Goal: Check status: Check status

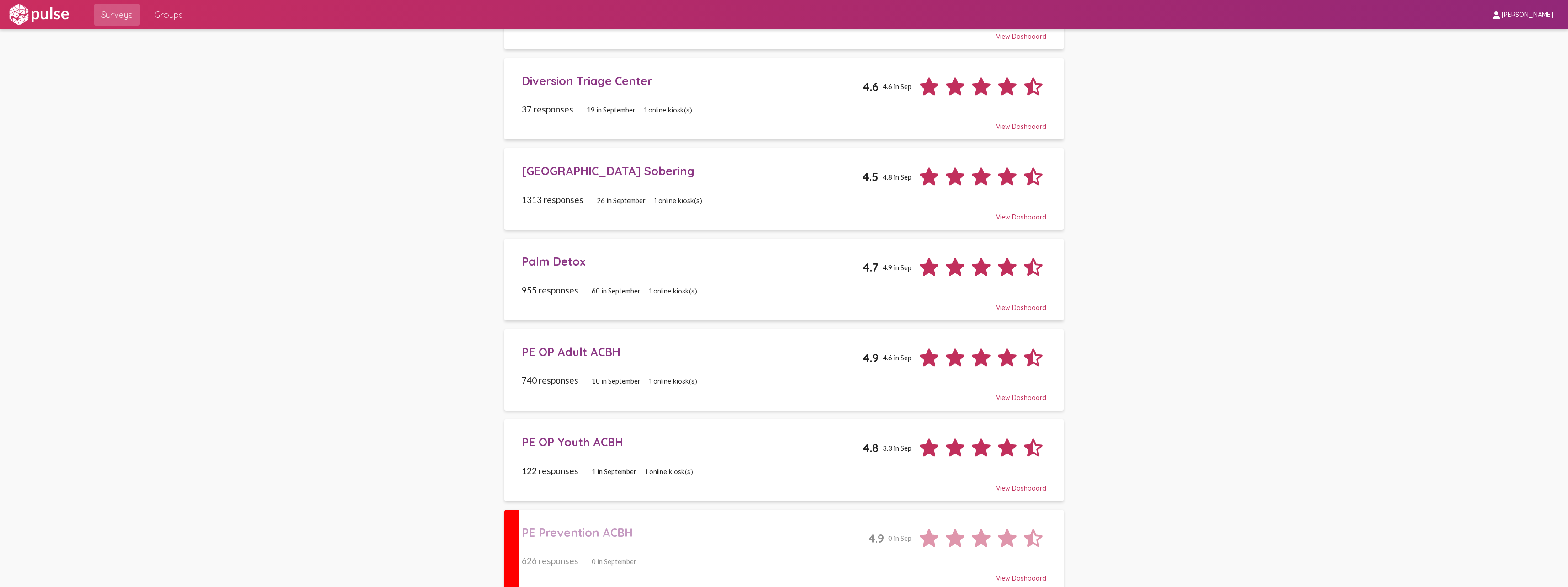
scroll to position [594, 0]
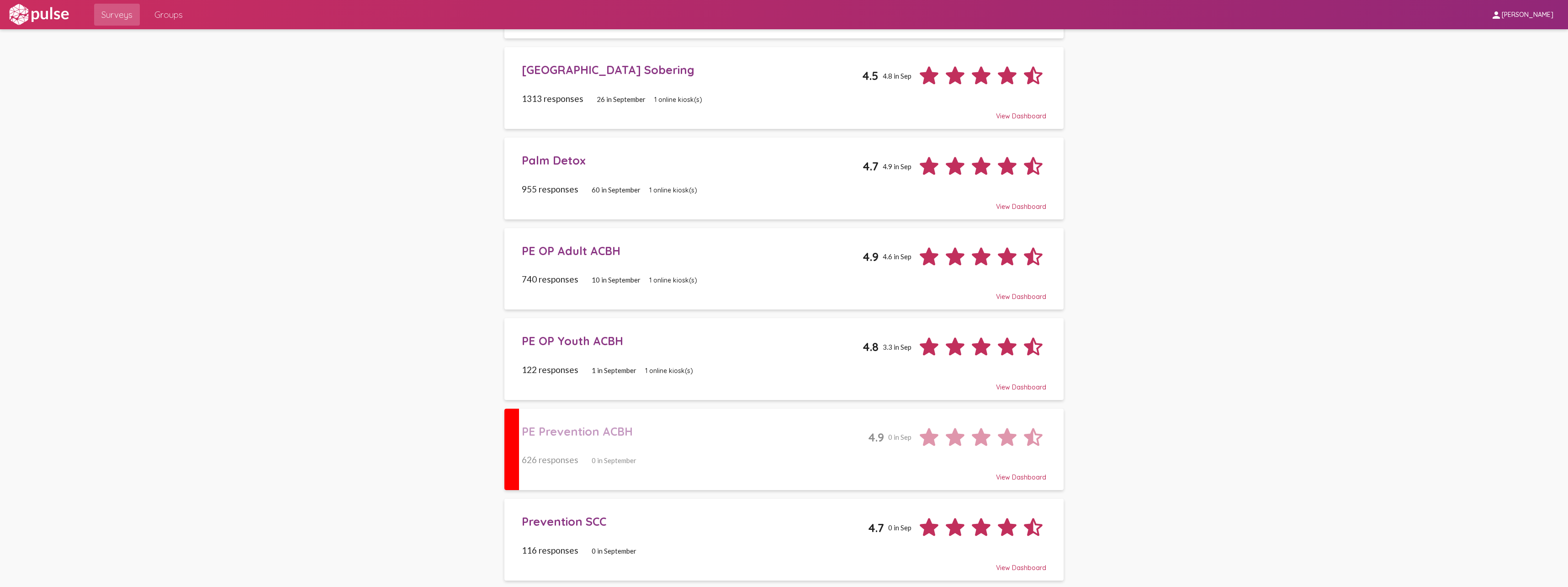
click at [625, 351] on div "PE OP Youth ACBH 4.8 3.3 in Sep" at bounding box center [784, 343] width 525 height 33
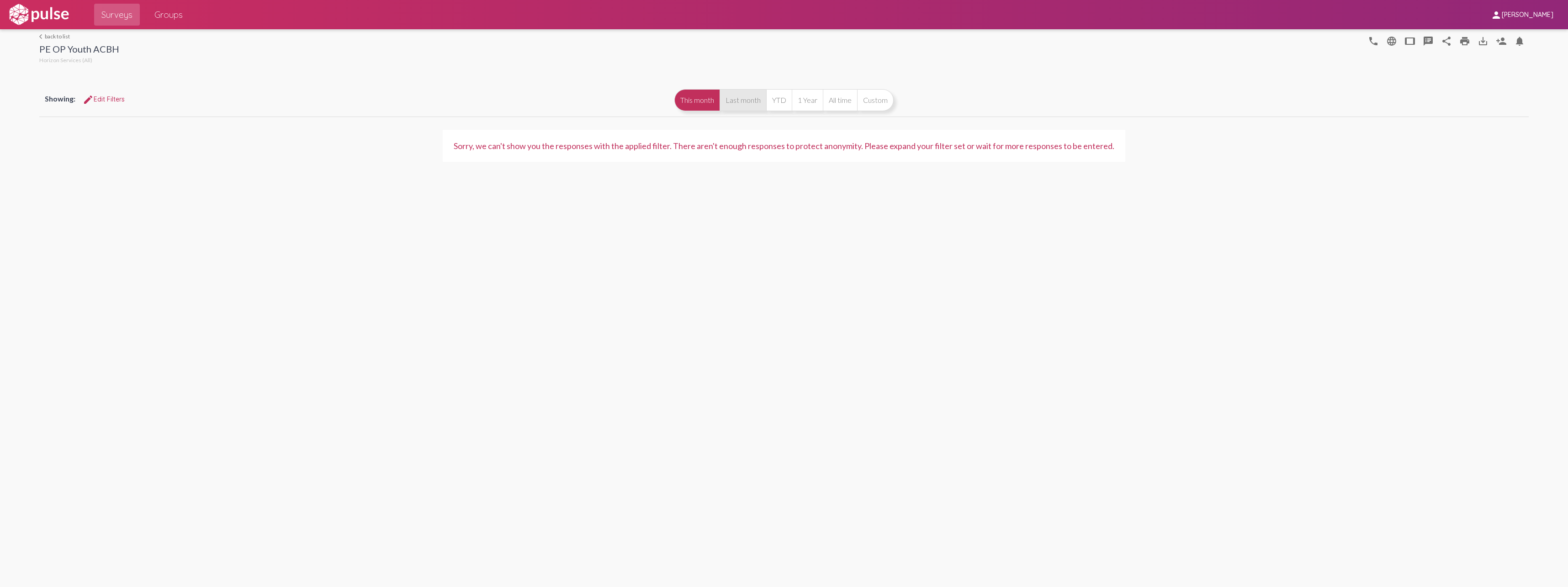
click at [735, 100] on button "Last month" at bounding box center [743, 100] width 47 height 22
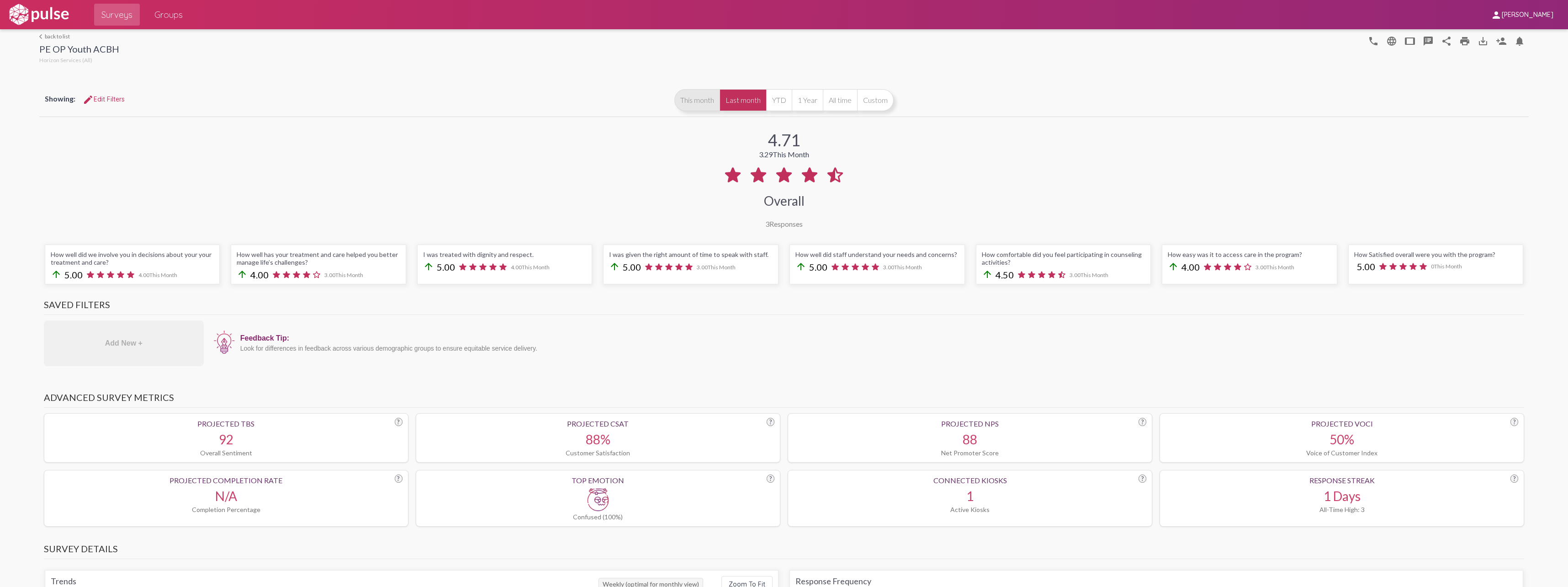
click at [694, 102] on button "This month" at bounding box center [697, 100] width 45 height 22
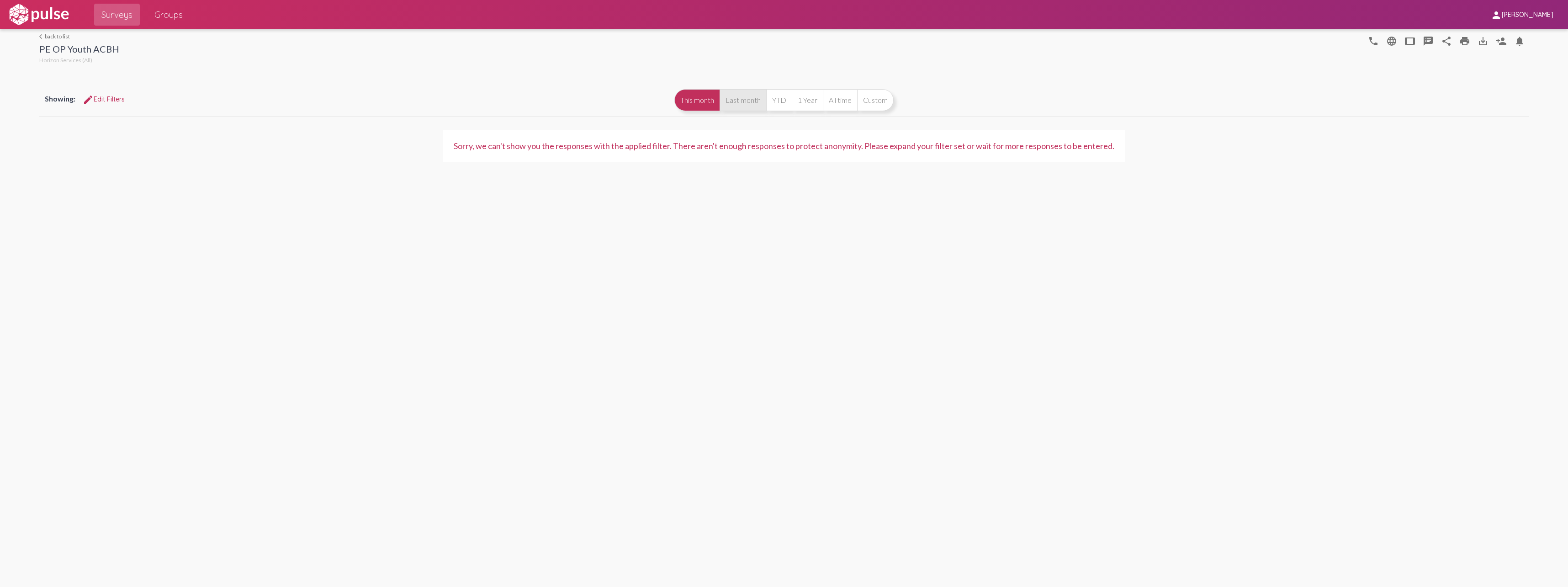
click at [739, 102] on button "Last month" at bounding box center [743, 100] width 47 height 22
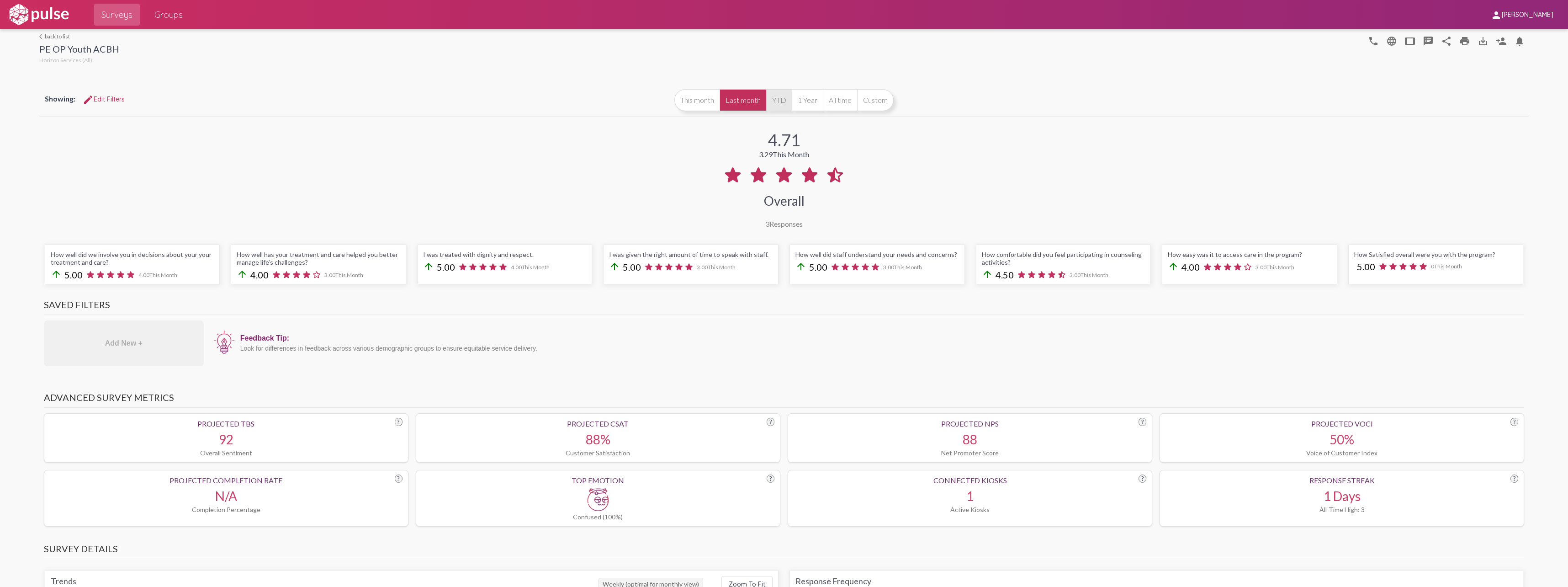
click at [774, 102] on button "YTD" at bounding box center [779, 100] width 26 height 22
click at [802, 102] on button "1 Year" at bounding box center [807, 100] width 31 height 22
click at [829, 100] on button "All time" at bounding box center [840, 100] width 34 height 22
click at [862, 99] on button "Custom" at bounding box center [875, 100] width 37 height 22
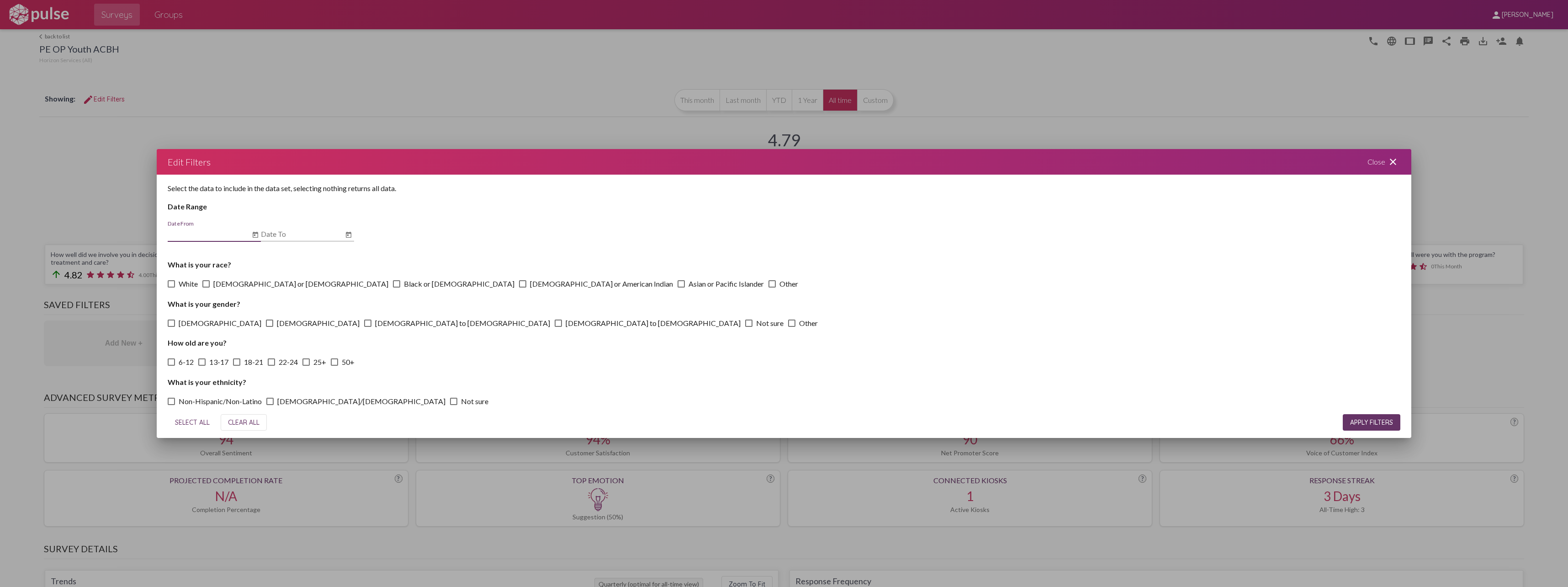
click at [1382, 161] on div "Close close" at bounding box center [1384, 162] width 55 height 26
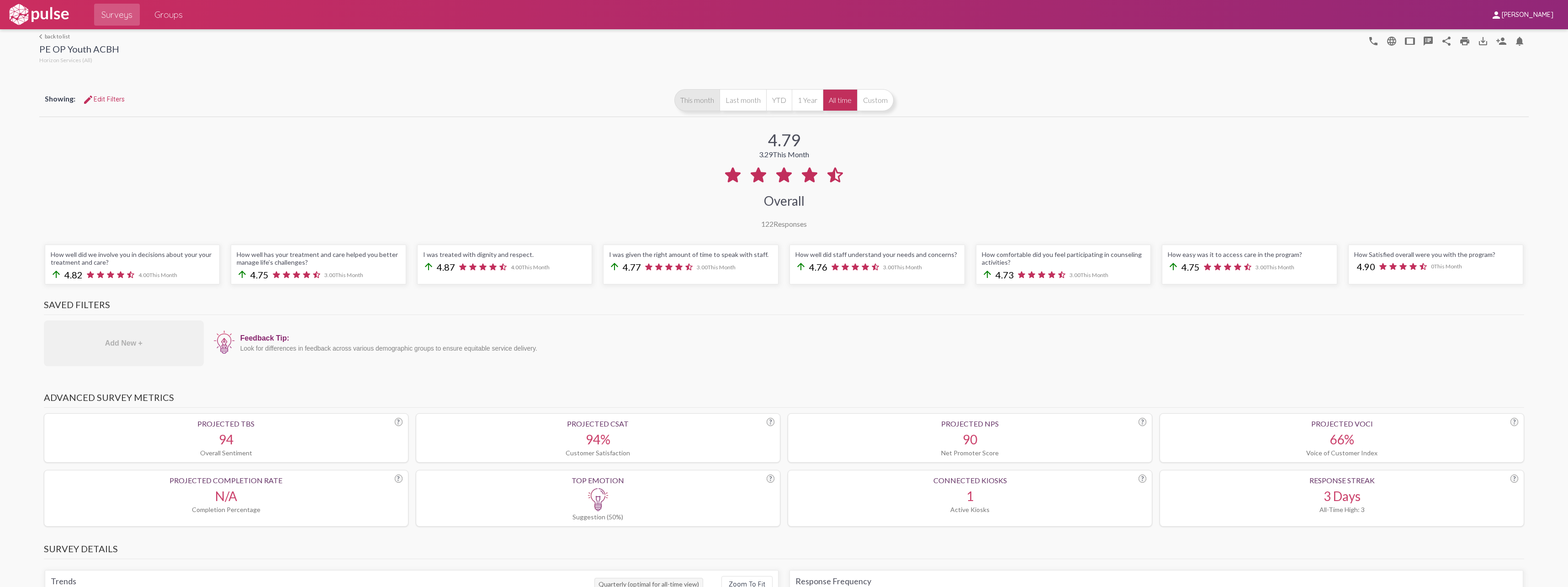
click at [700, 100] on button "This month" at bounding box center [697, 100] width 45 height 22
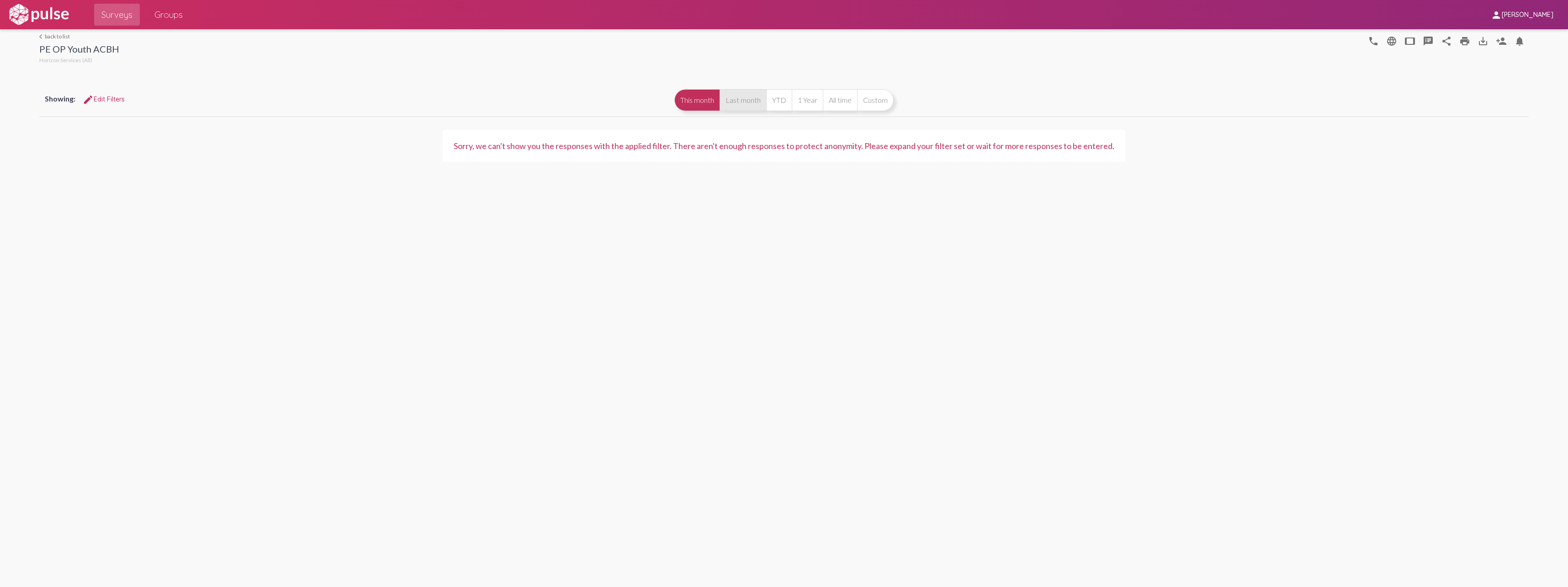
click at [729, 99] on button "Last month" at bounding box center [743, 100] width 47 height 22
